Goal: Check status: Check status

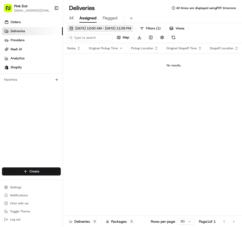
click at [110, 26] on span "[DATE] 12:00 AM - [DATE] 11:59 PM" at bounding box center [103, 28] width 56 height 5
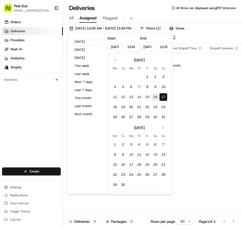
click at [155, 97] on button "16" at bounding box center [155, 97] width 8 height 8
type input "[DATE]"
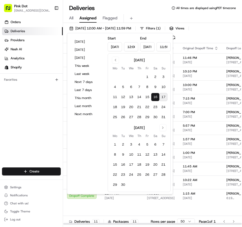
click at [224, 32] on div "[DATE] 12:00 AM - [DATE] 11:59 PM Filters ( 1 ) Views Map Download" at bounding box center [152, 34] width 179 height 18
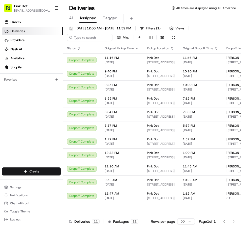
click at [142, 10] on div "Deliveries All times are displayed using PDT timezone" at bounding box center [152, 8] width 179 height 8
